Goal: Task Accomplishment & Management: Manage account settings

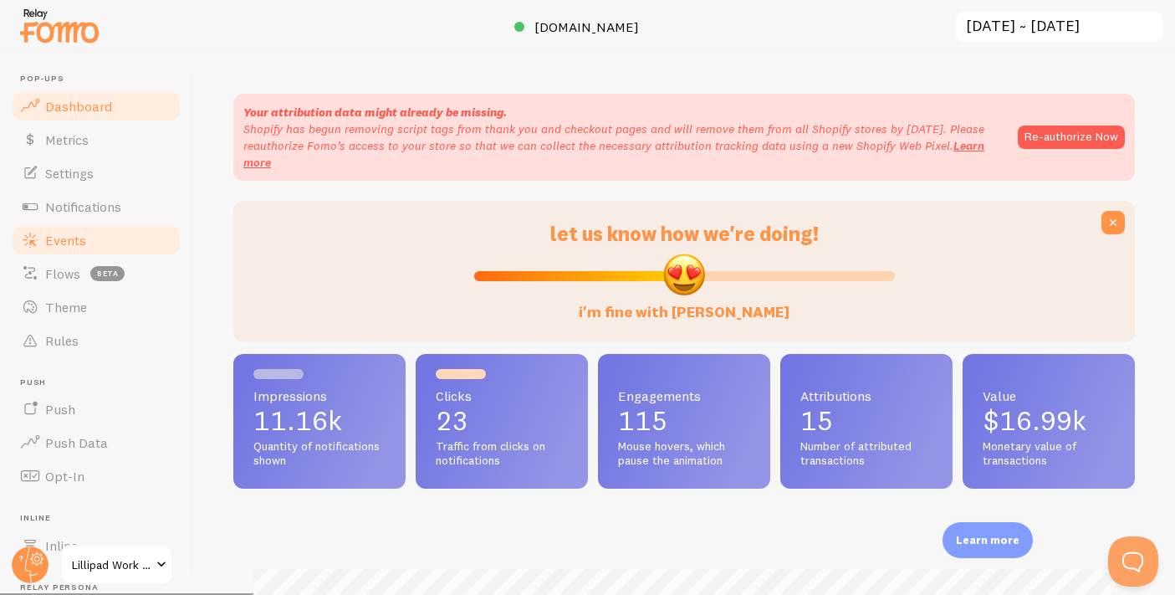
click at [104, 242] on link "Events" at bounding box center [96, 239] width 172 height 33
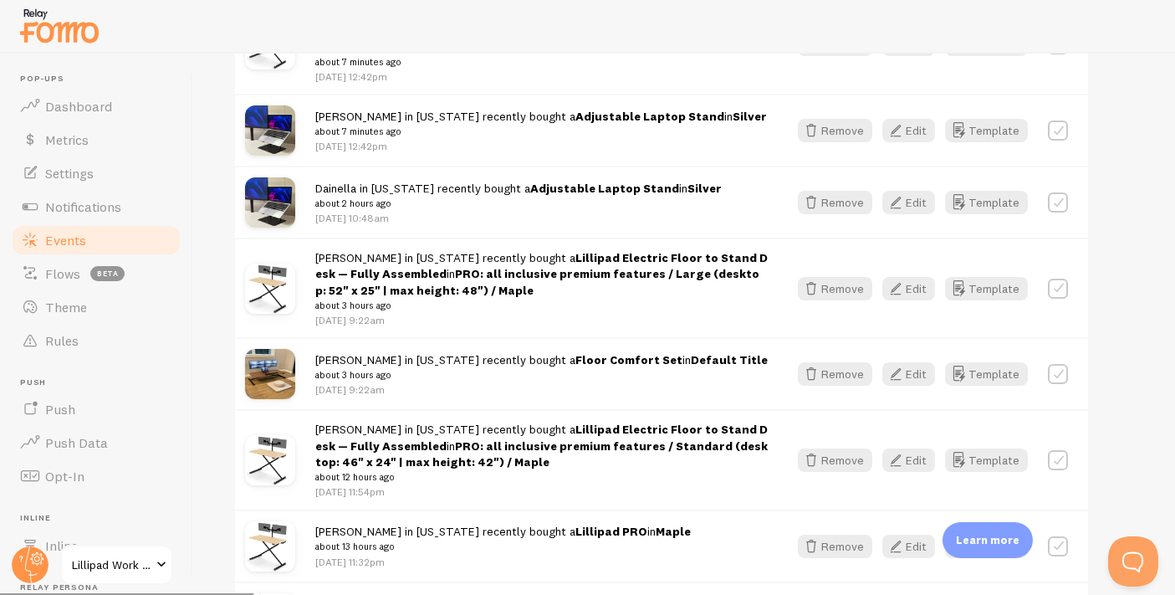
scroll to position [342, 0]
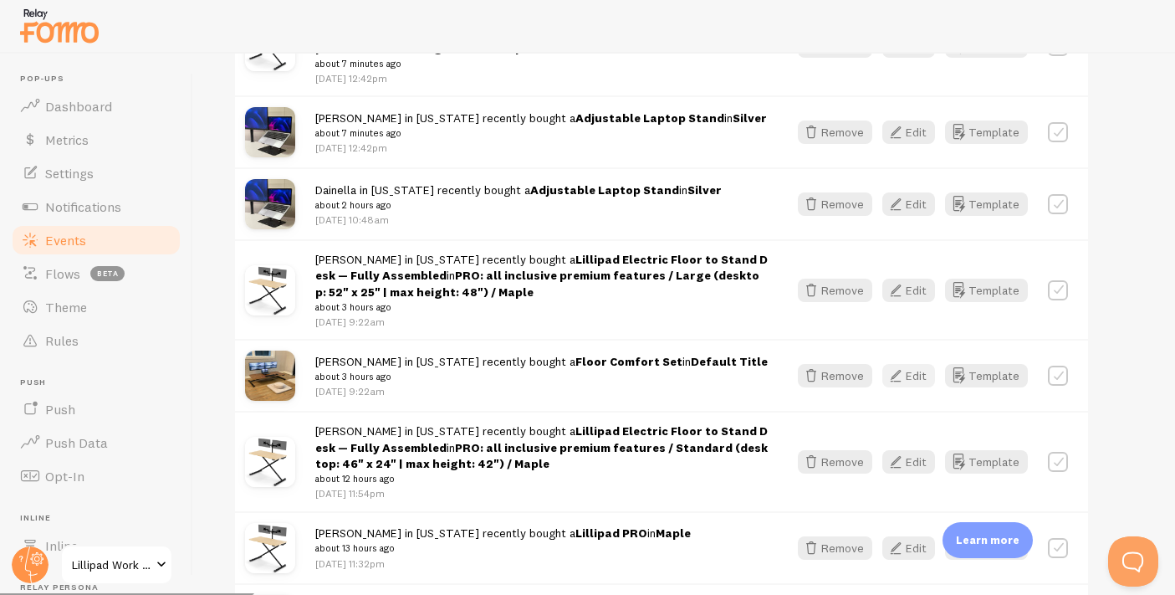
click at [896, 374] on icon "button" at bounding box center [895, 375] width 20 height 20
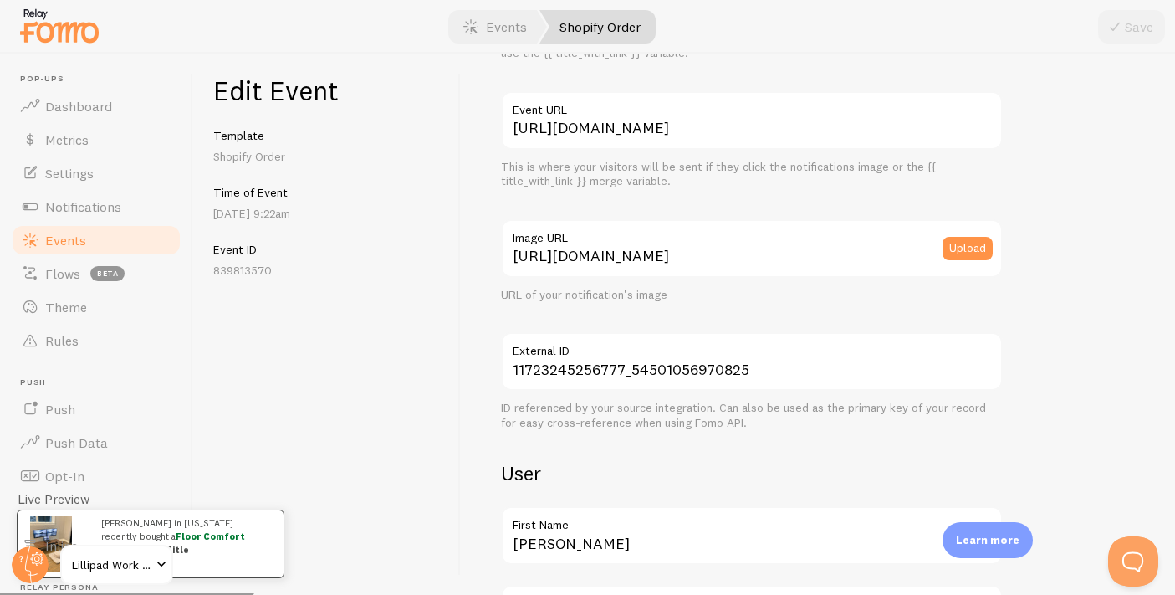
scroll to position [1119, 0]
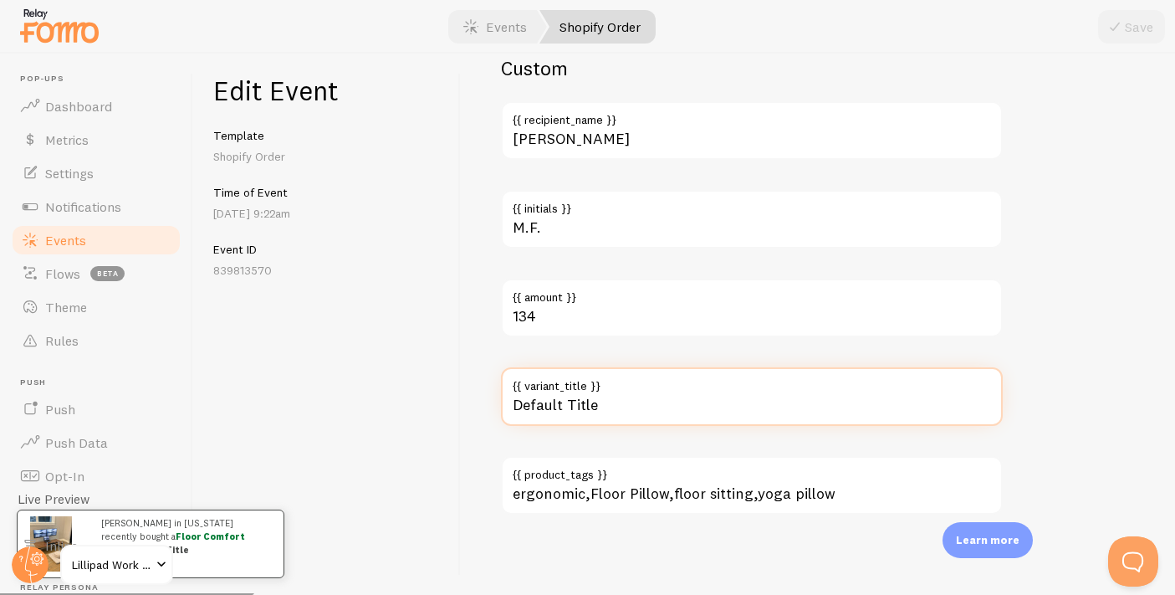
click at [565, 414] on input "Default Title" at bounding box center [752, 396] width 502 height 59
type input "Gray"
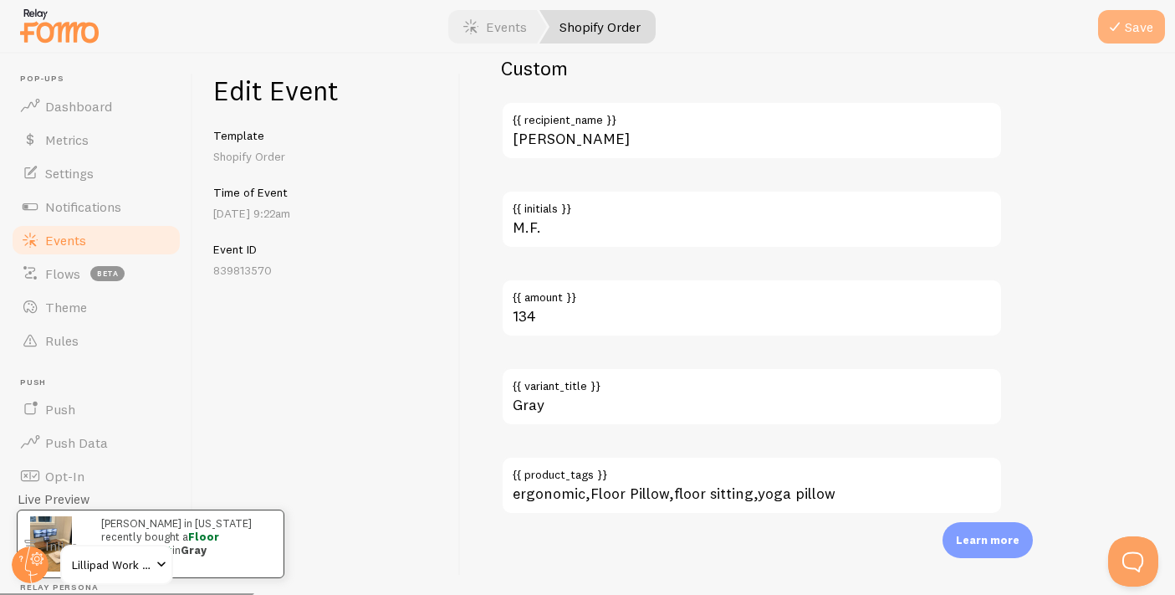
click at [1129, 25] on button "Save" at bounding box center [1131, 26] width 67 height 33
click at [123, 243] on link "Events" at bounding box center [96, 239] width 172 height 33
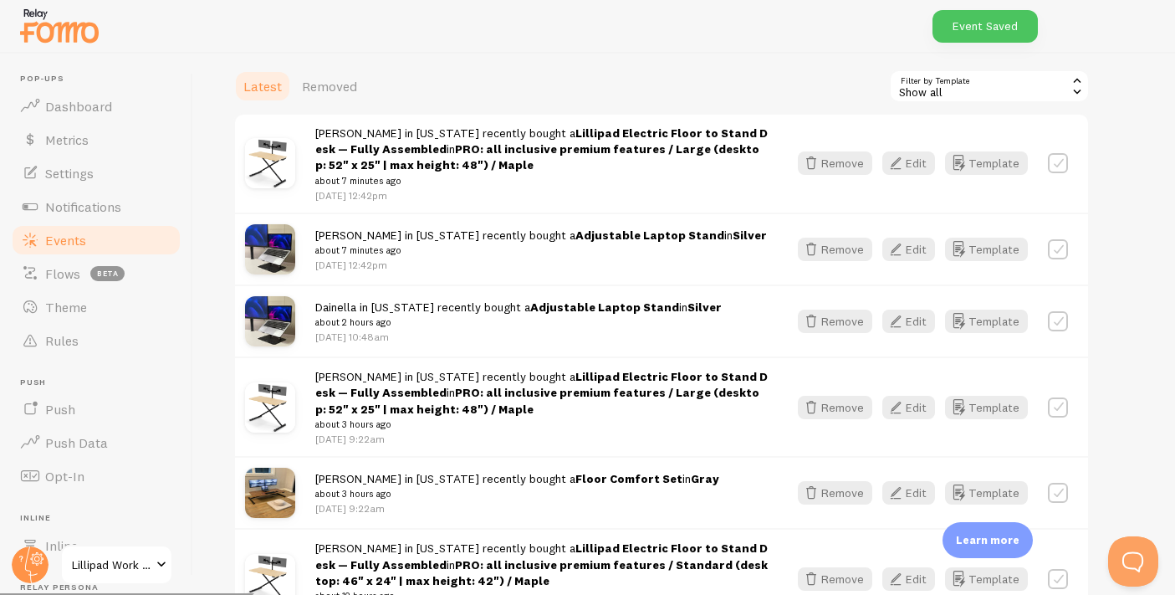
scroll to position [255, 0]
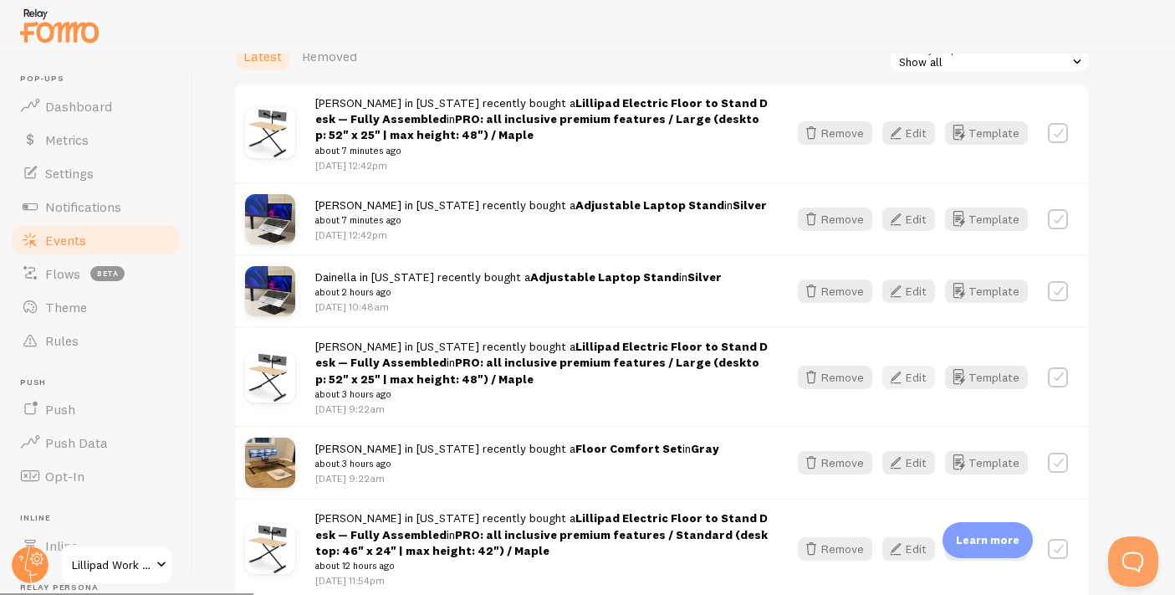
click at [904, 375] on icon "button" at bounding box center [895, 377] width 20 height 20
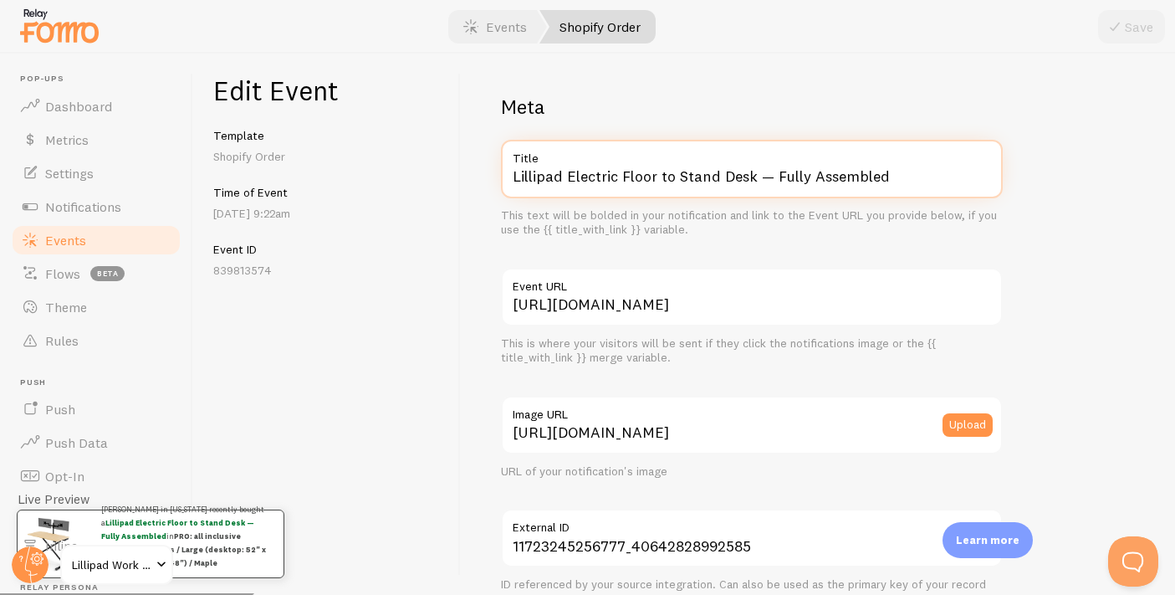
drag, startPoint x: 570, startPoint y: 173, endPoint x: 742, endPoint y: 233, distance: 181.7
click at [742, 233] on div "Lillipad Electric Floor to Stand Desk — Fully Assembled Title This text will be…" at bounding box center [752, 189] width 502 height 98
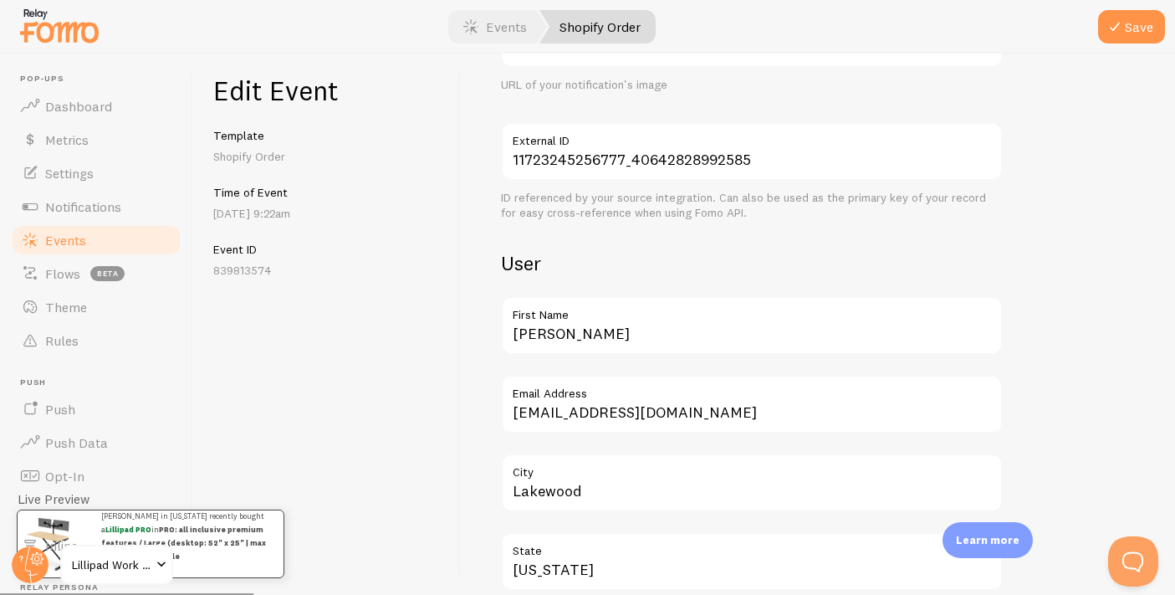
scroll to position [1030, 0]
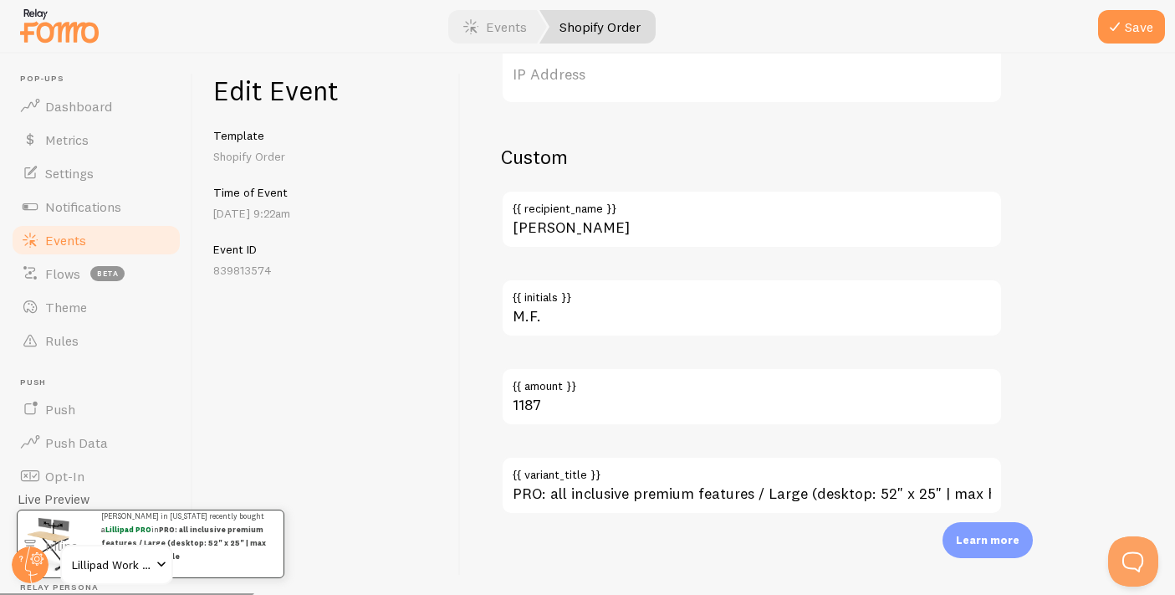
type input "Lillipad PRO"
click at [643, 470] on label "{{ variant_title }}" at bounding box center [752, 470] width 502 height 28
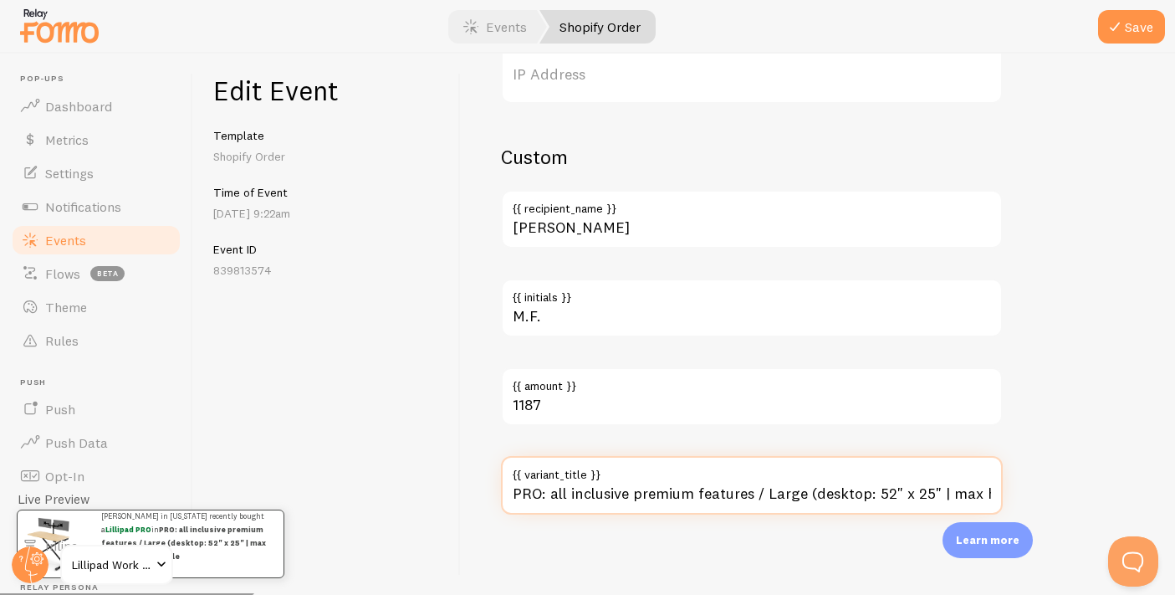
click at [643, 470] on input "PRO: all inclusive premium features / Large (desktop: 52" x 25" | max height: 4…" at bounding box center [752, 485] width 502 height 59
click at [644, 496] on input "PRO: all inclusive premium features / Large (desktop: 52" x 25" | max height: 4…" at bounding box center [752, 485] width 502 height 59
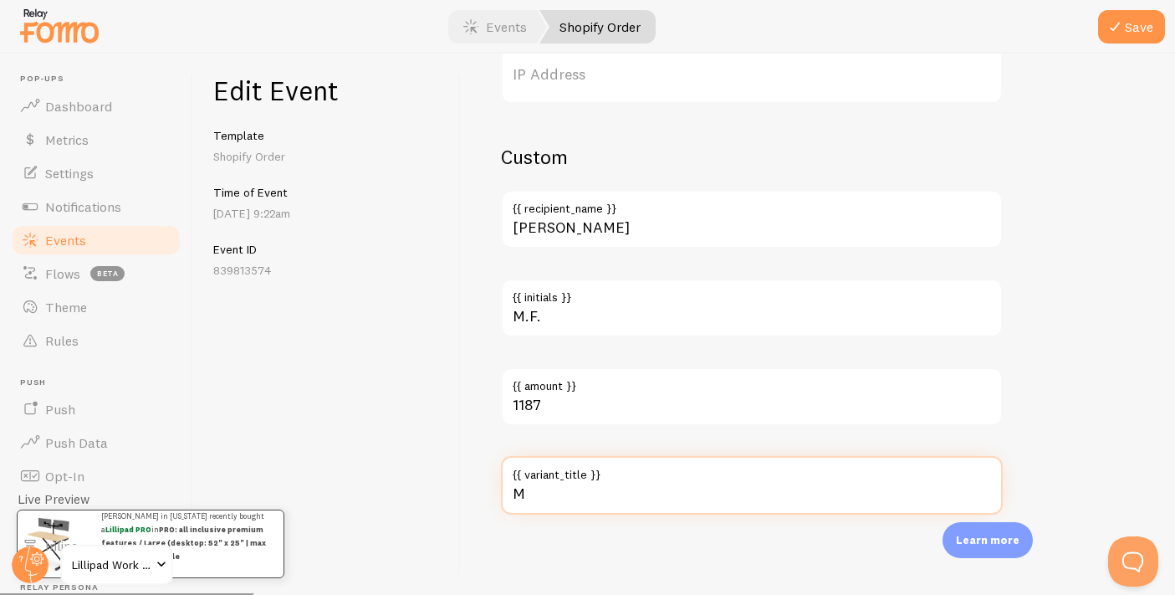
scroll to position [0, 0]
type input "Maple"
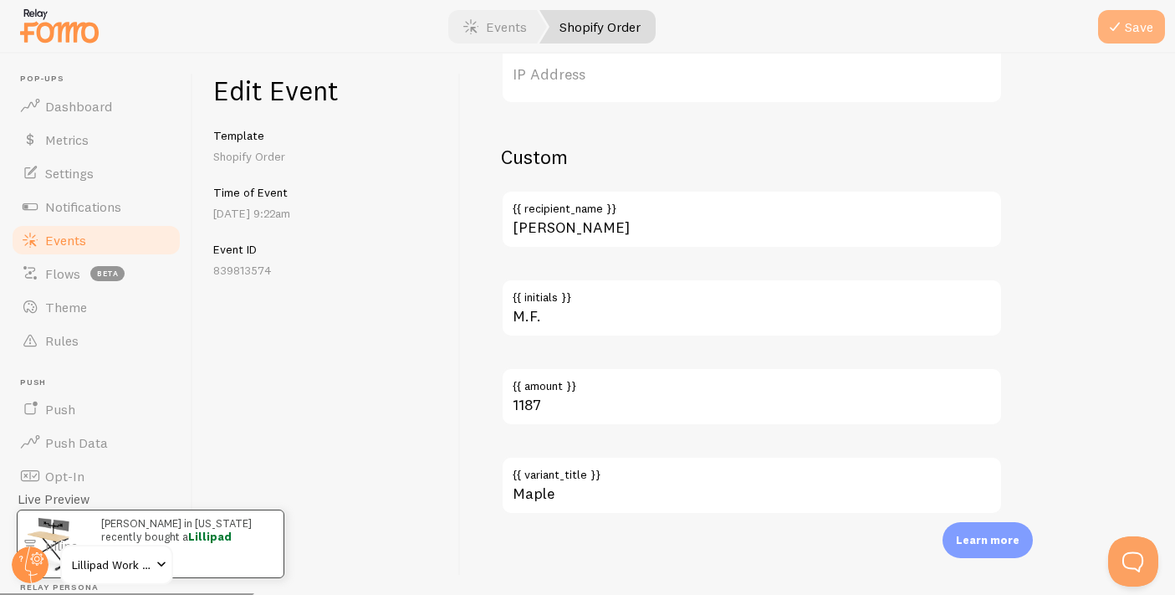
click at [1122, 29] on icon "submit" at bounding box center [1115, 27] width 20 height 20
click at [106, 235] on link "Events" at bounding box center [96, 239] width 172 height 33
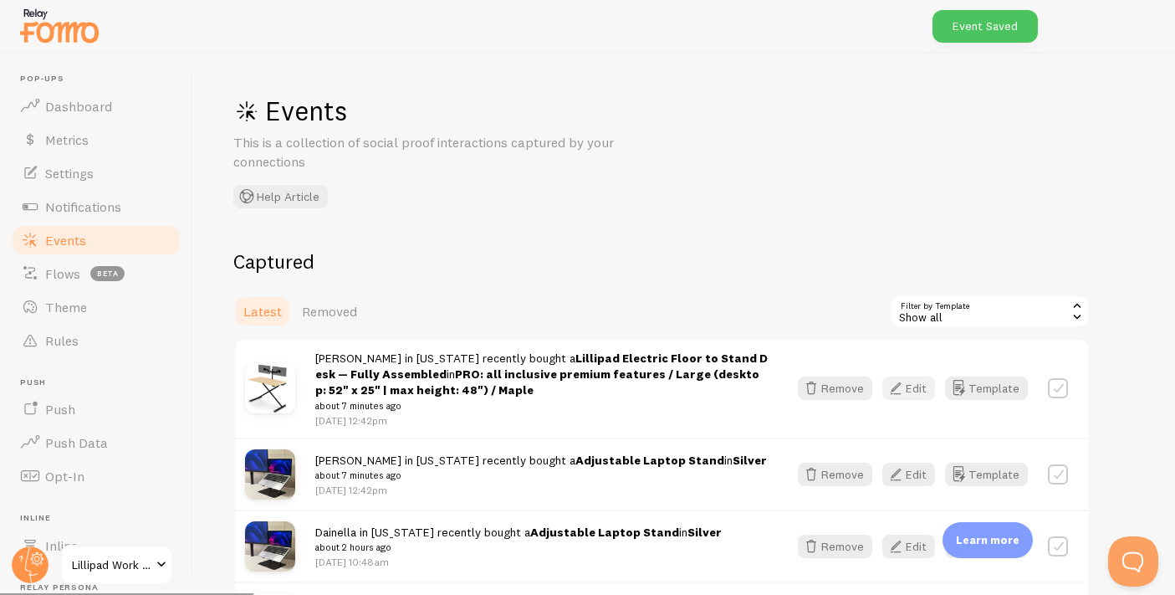
click at [921, 393] on button "Edit" at bounding box center [908, 387] width 53 height 23
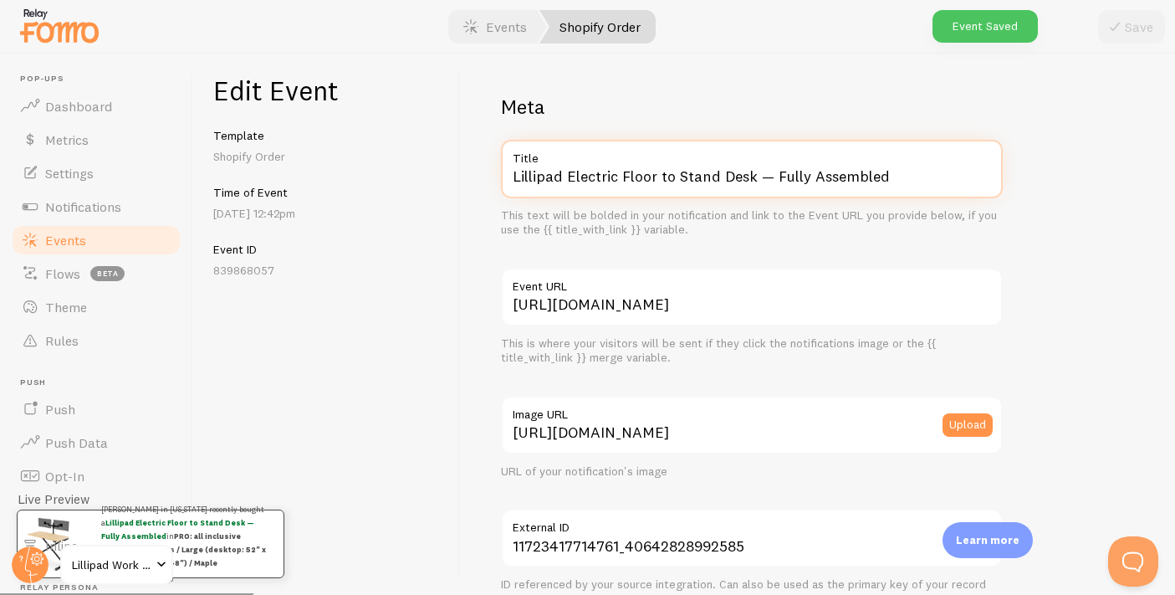
drag, startPoint x: 568, startPoint y: 175, endPoint x: 820, endPoint y: 248, distance: 262.8
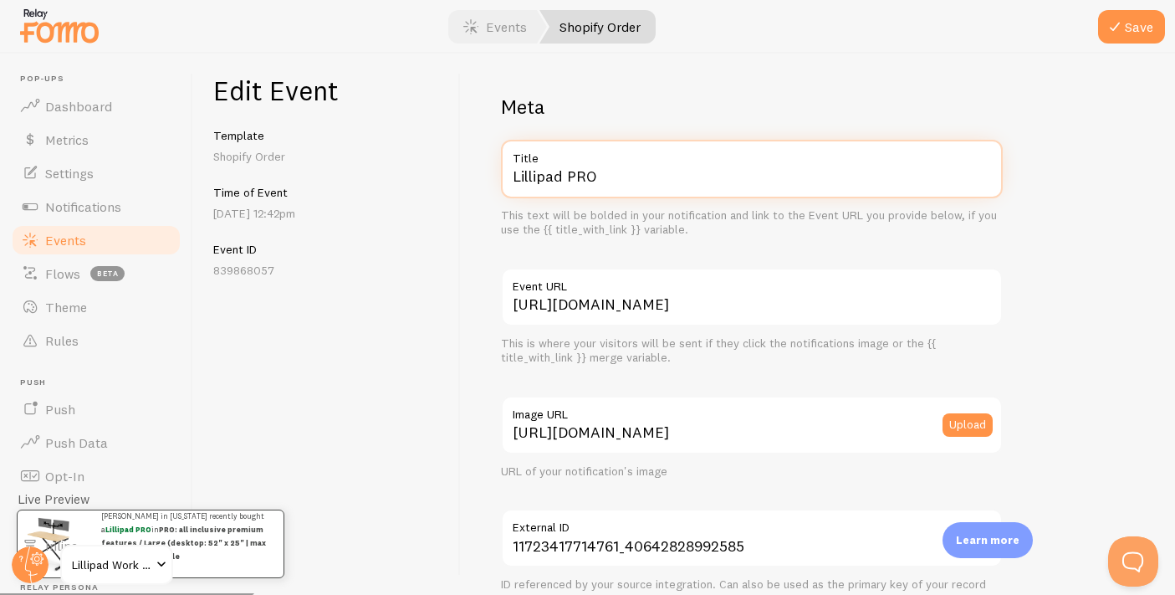
scroll to position [1030, 0]
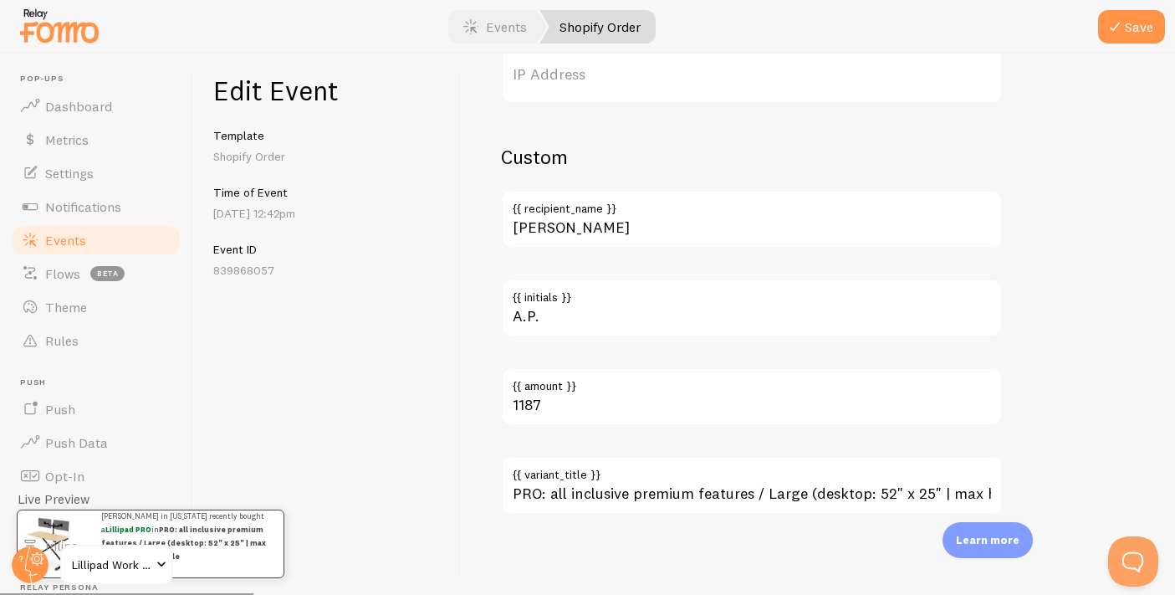
type input "Lillipad PRO"
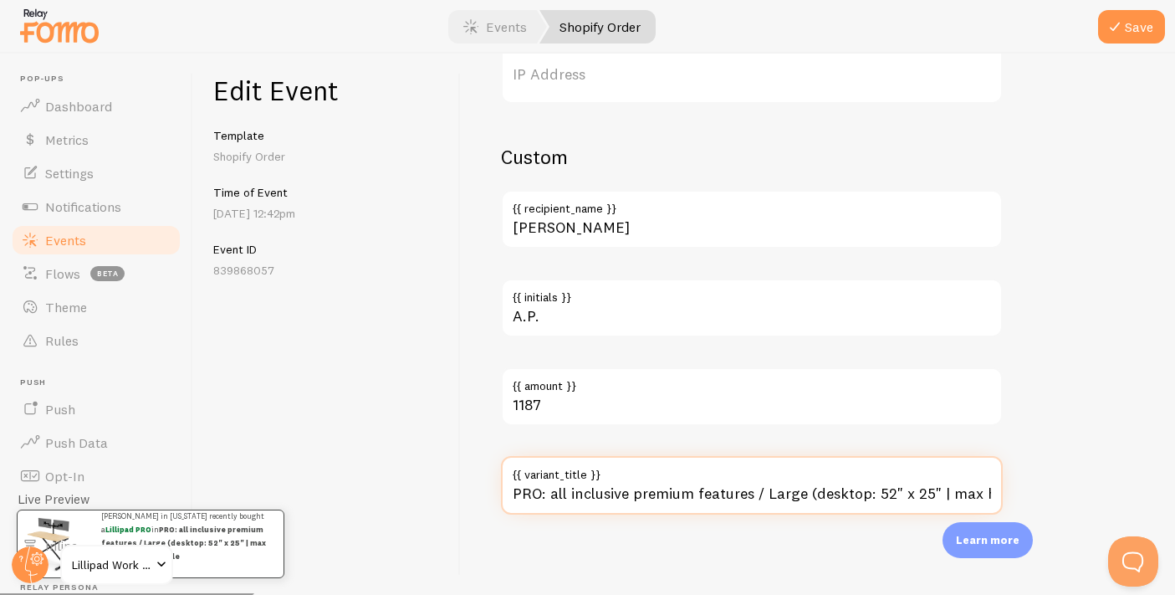
click at [750, 497] on input "PRO: all inclusive premium features / Large (desktop: 52" x 25" | max height: 4…" at bounding box center [752, 485] width 502 height 59
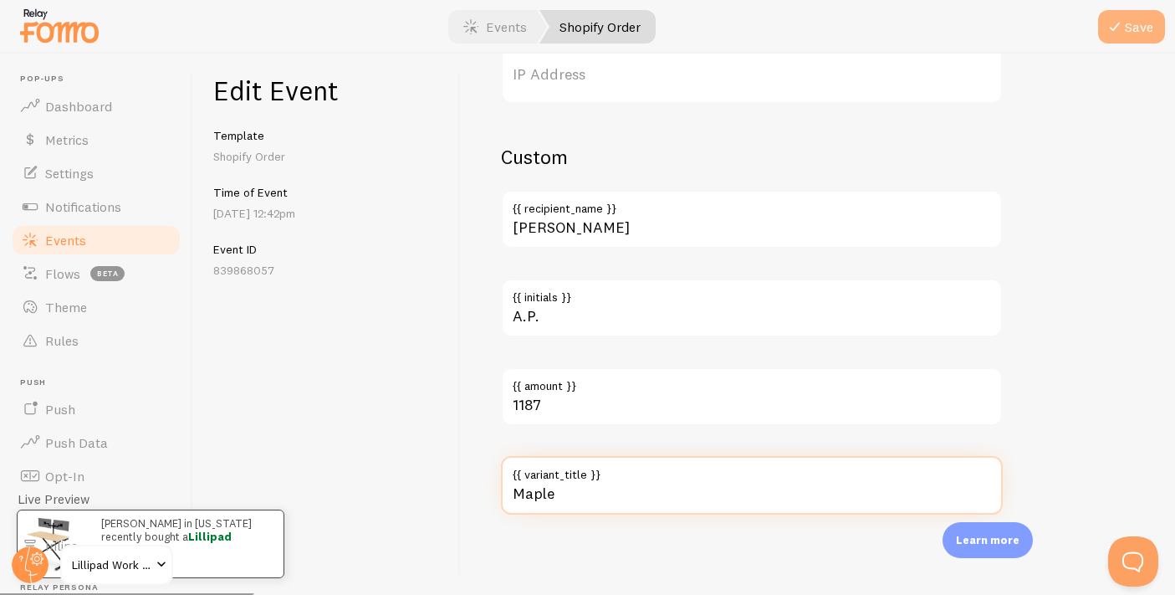
type input "Maple"
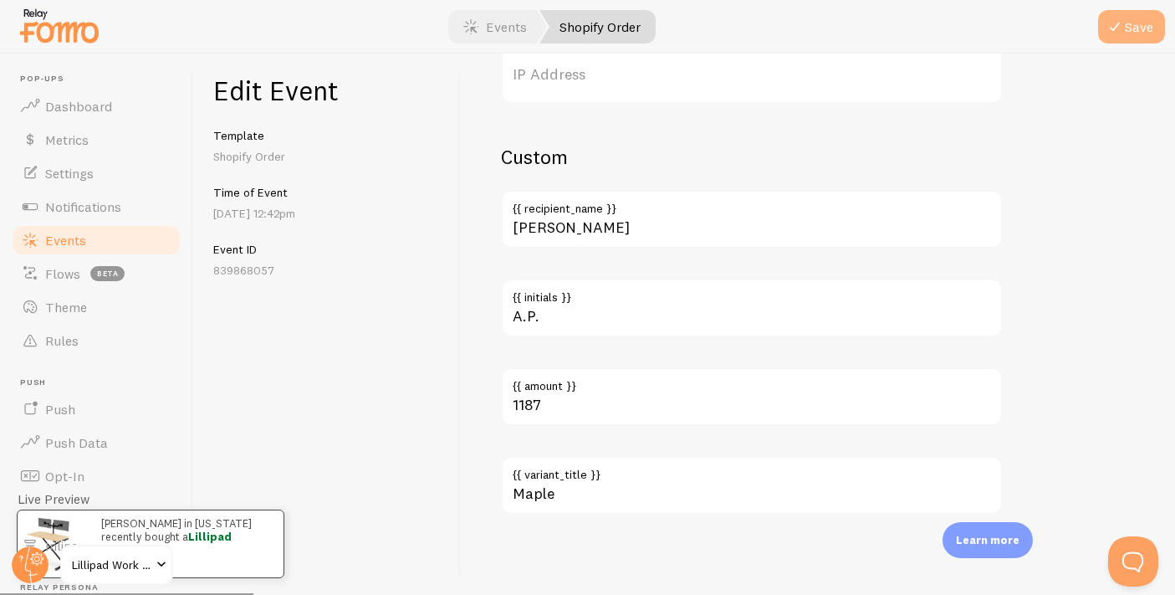
click at [1129, 28] on button "Save" at bounding box center [1131, 26] width 67 height 33
click at [82, 242] on span "Events" at bounding box center [65, 240] width 41 height 17
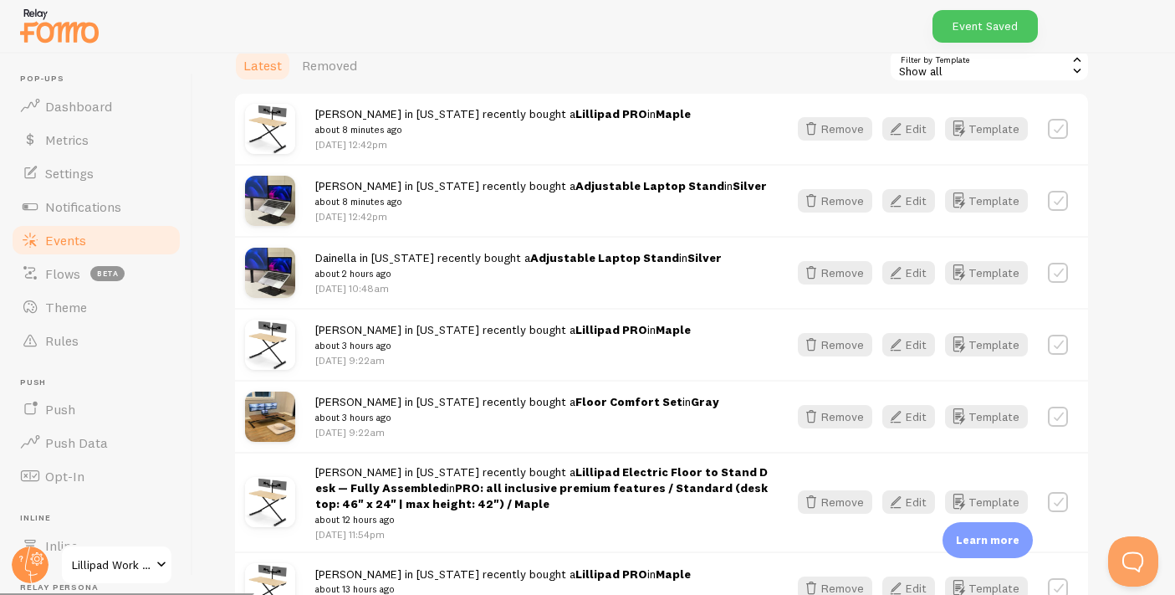
scroll to position [251, 0]
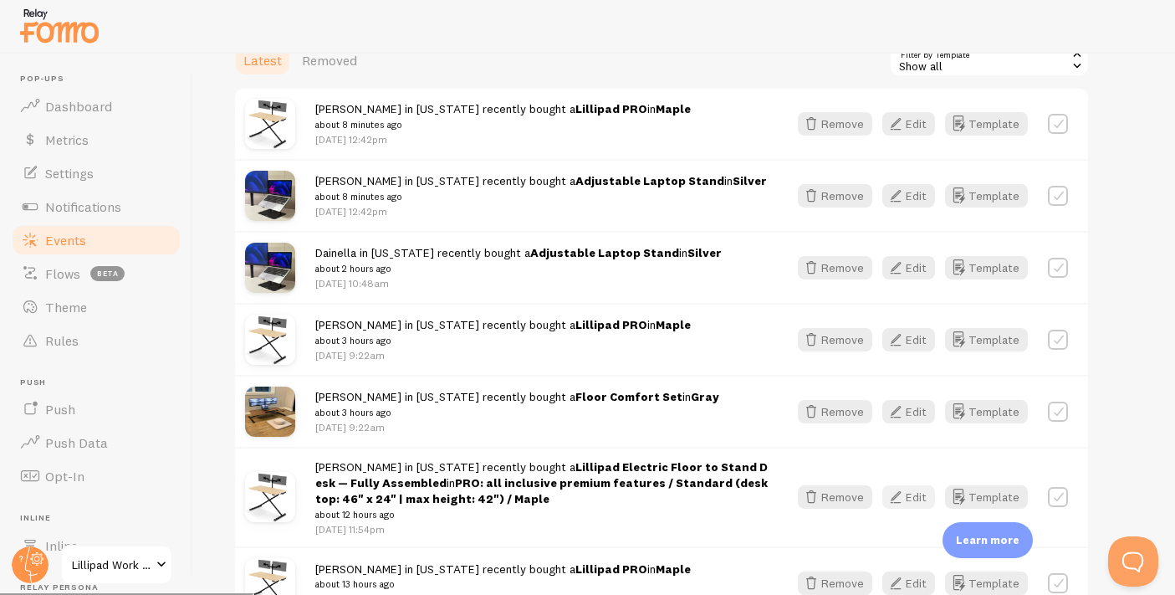
click at [916, 498] on button "Edit" at bounding box center [908, 496] width 53 height 23
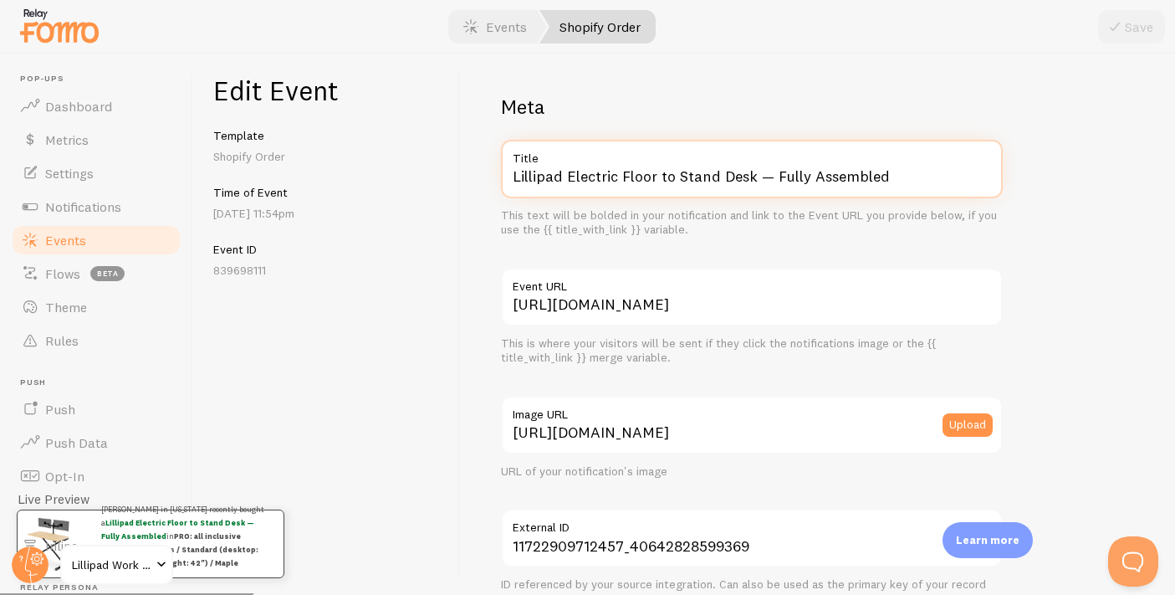
drag, startPoint x: 569, startPoint y: 175, endPoint x: 789, endPoint y: 265, distance: 237.7
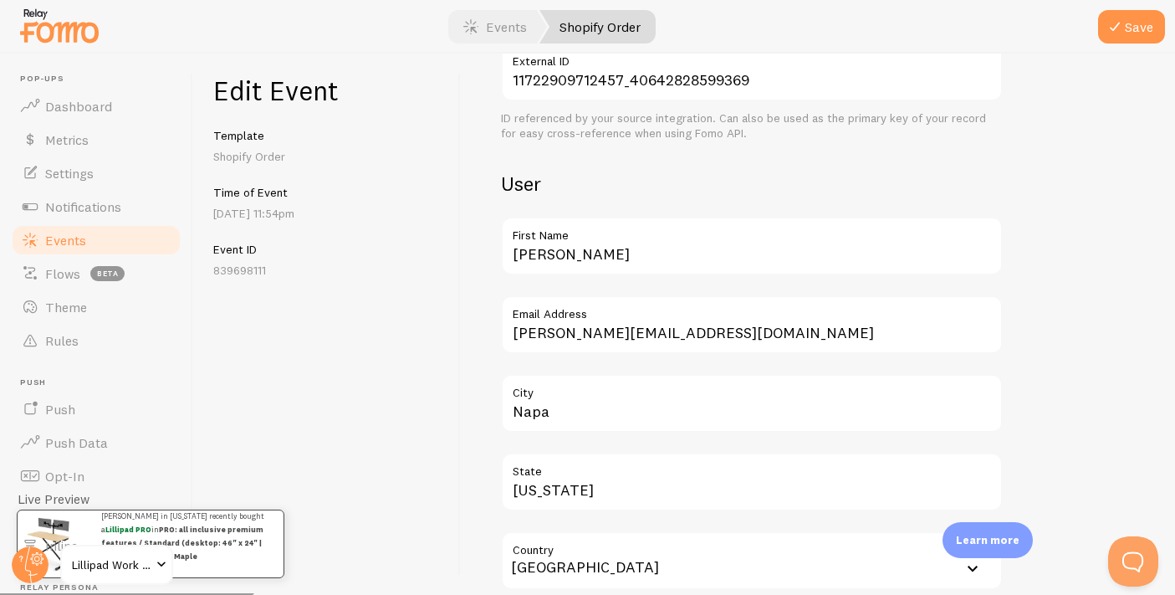
scroll to position [1030, 0]
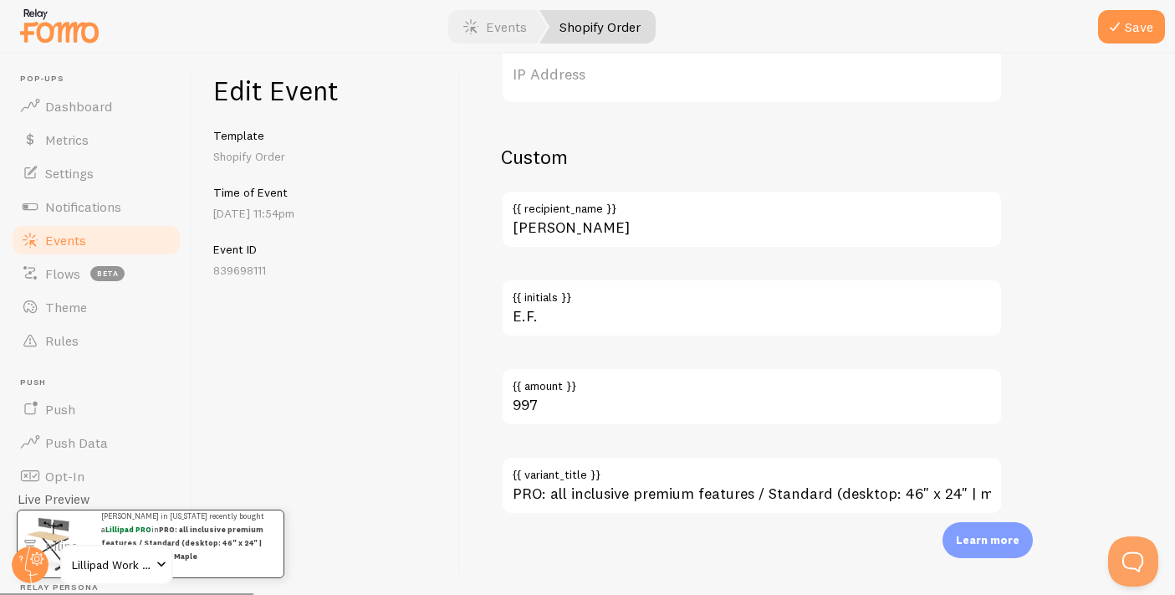
type input "Lillipad PRO"
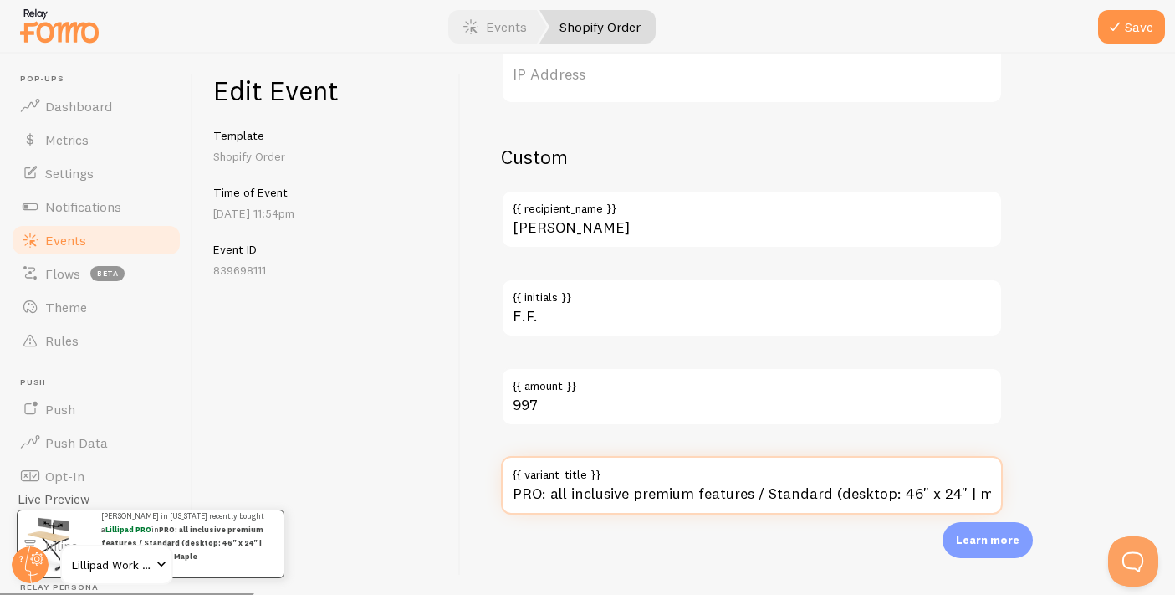
click at [754, 488] on input "PRO: all inclusive premium features / Standard (desktop: 46" x 24" | max height…" at bounding box center [752, 485] width 502 height 59
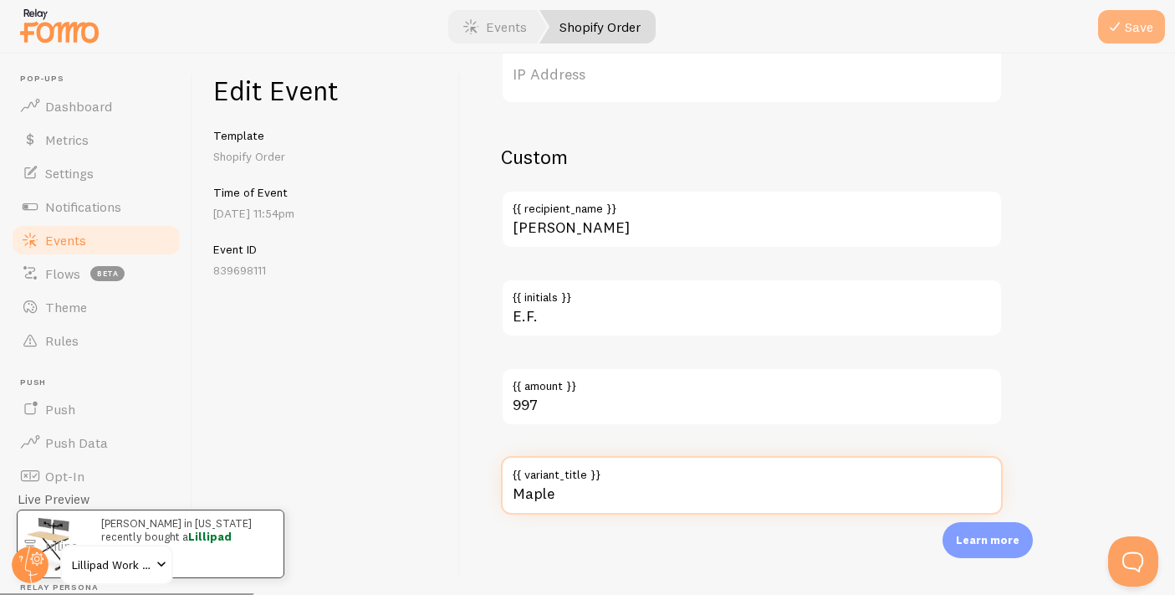
type input "Maple"
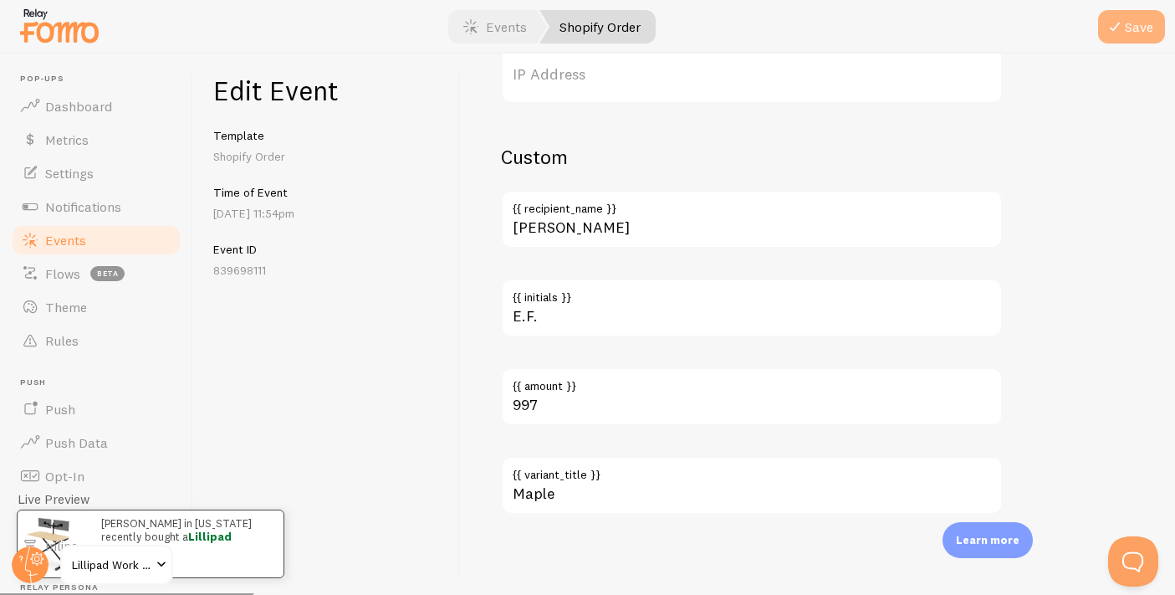
click at [1120, 24] on icon "submit" at bounding box center [1115, 27] width 20 height 20
click at [94, 251] on link "Events" at bounding box center [96, 239] width 172 height 33
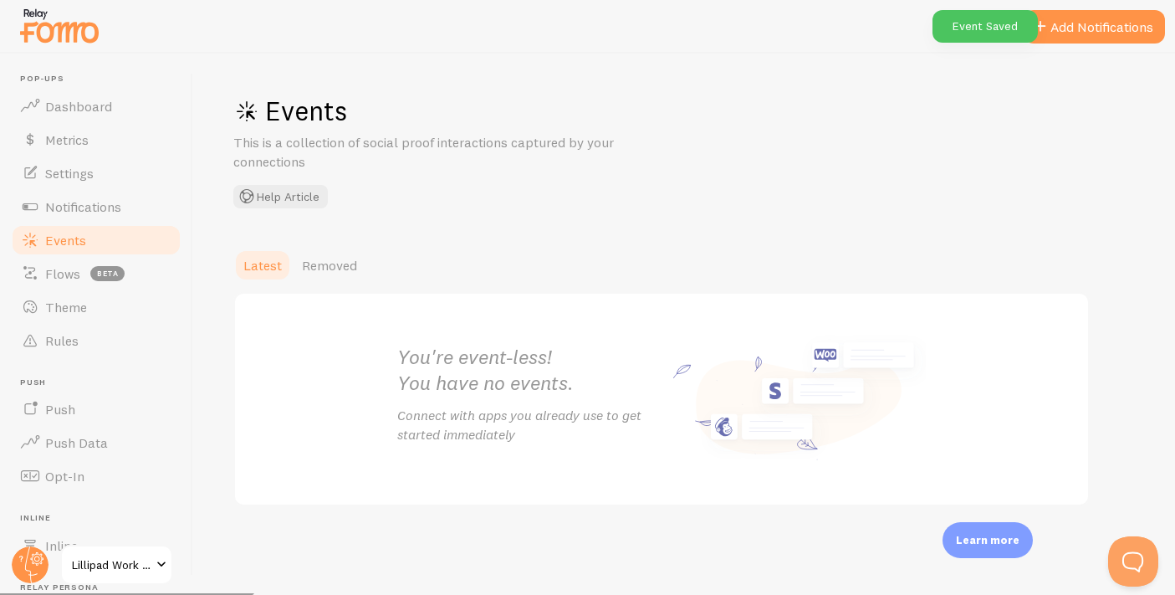
click at [86, 247] on link "Events" at bounding box center [96, 239] width 172 height 33
